Goal: Task Accomplishment & Management: Manage account settings

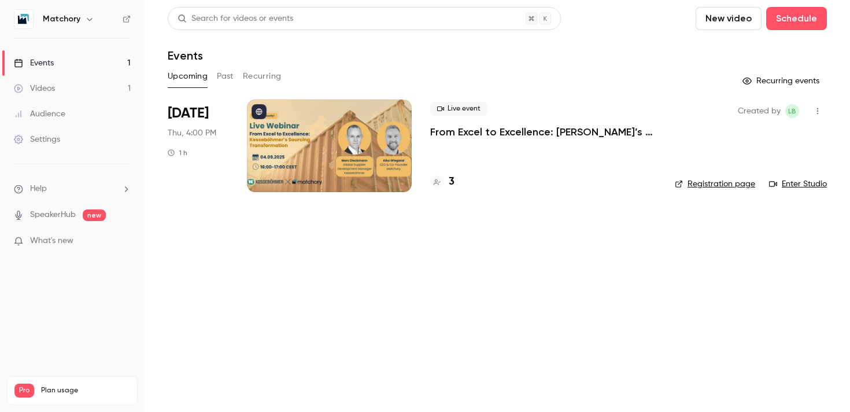
click at [317, 145] on div at bounding box center [329, 145] width 165 height 92
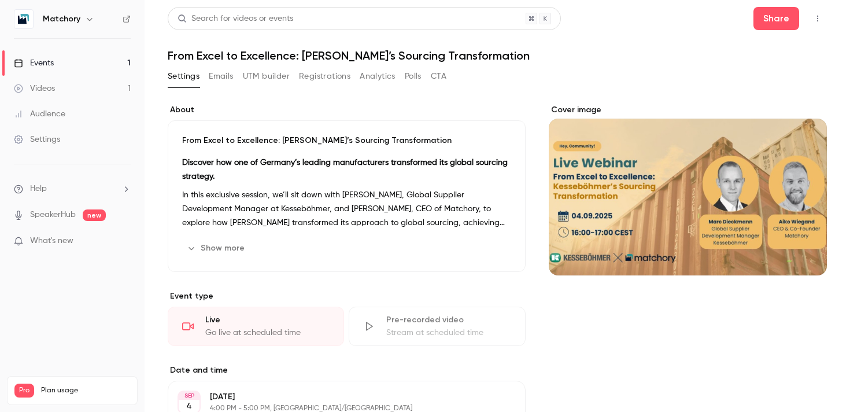
click at [321, 73] on button "Registrations" at bounding box center [324, 76] width 51 height 18
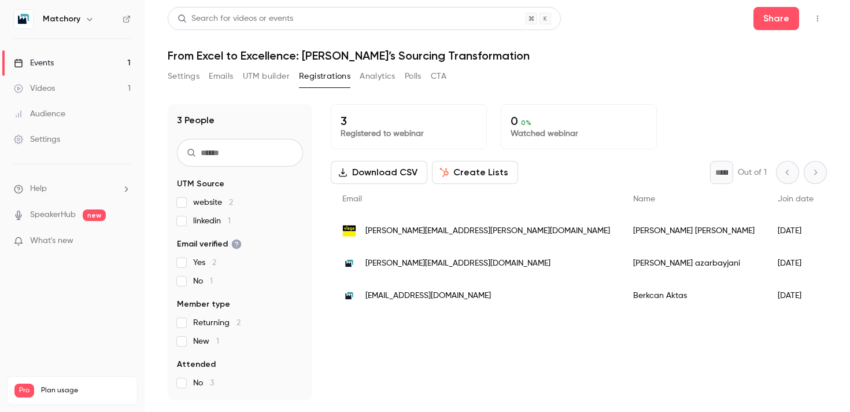
click at [284, 77] on button "UTM builder" at bounding box center [266, 76] width 47 height 18
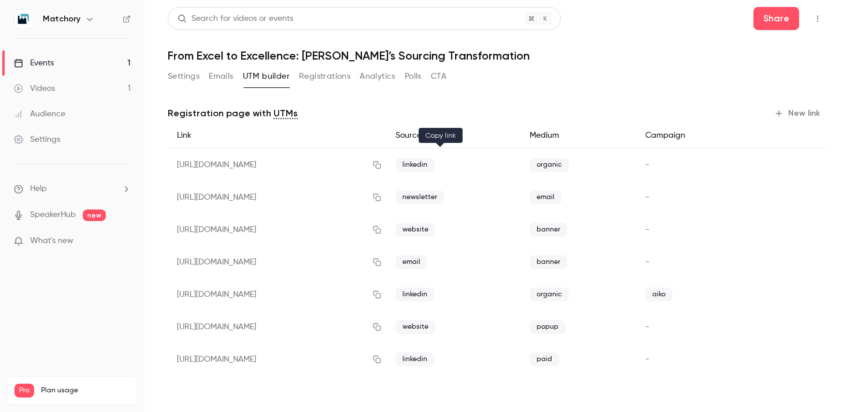
click at [382, 165] on icon "button" at bounding box center [376, 165] width 9 height 8
click at [386, 171] on button "button" at bounding box center [377, 165] width 18 height 18
click at [79, 243] on p "What's new" at bounding box center [63, 241] width 98 height 12
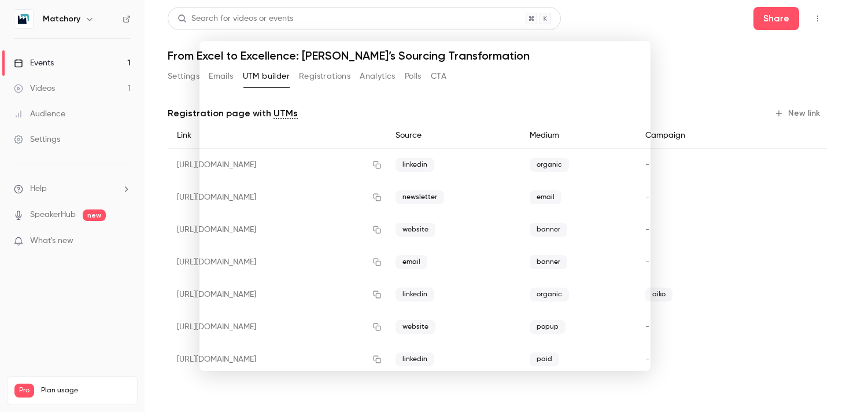
click at [714, 66] on div at bounding box center [425, 206] width 850 height 412
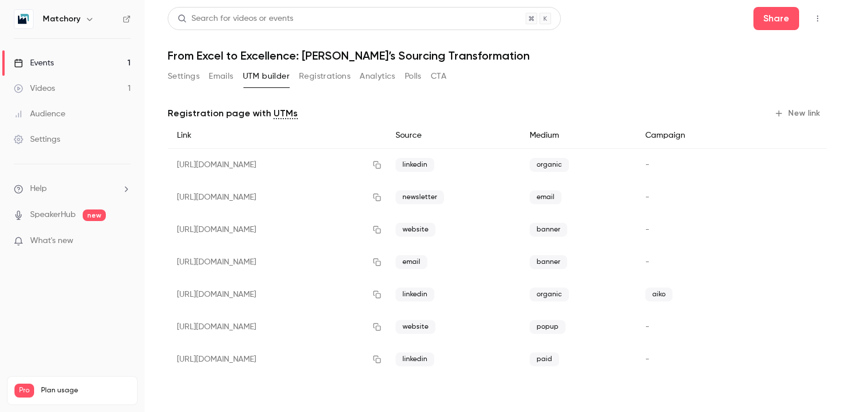
click at [324, 79] on button "Registrations" at bounding box center [324, 76] width 51 height 18
